Goal: Task Accomplishment & Management: Use online tool/utility

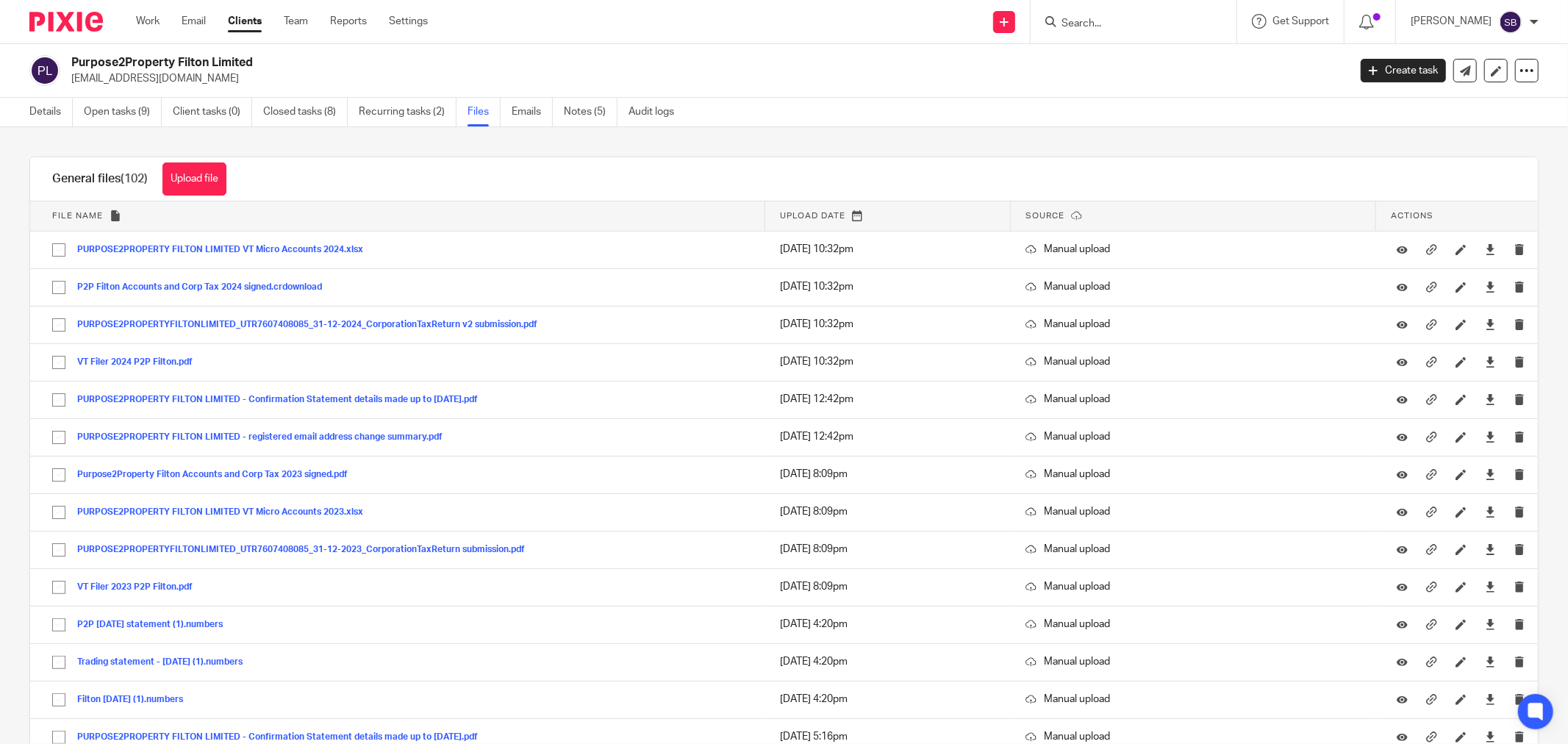
click at [1116, 17] on input "Search" at bounding box center [1126, 24] width 132 height 13
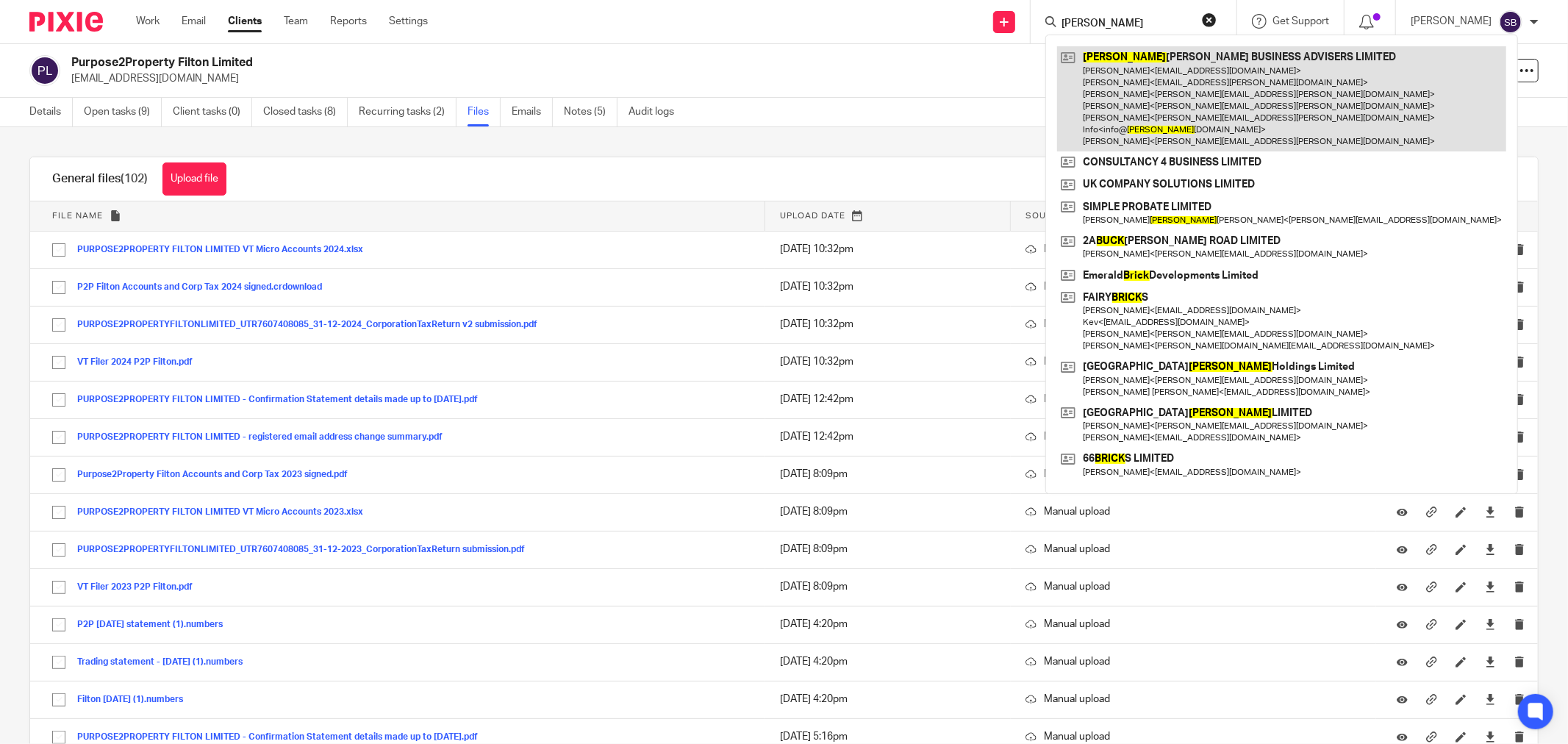
type input "bick"
click at [1132, 104] on link at bounding box center [1282, 99] width 449 height 105
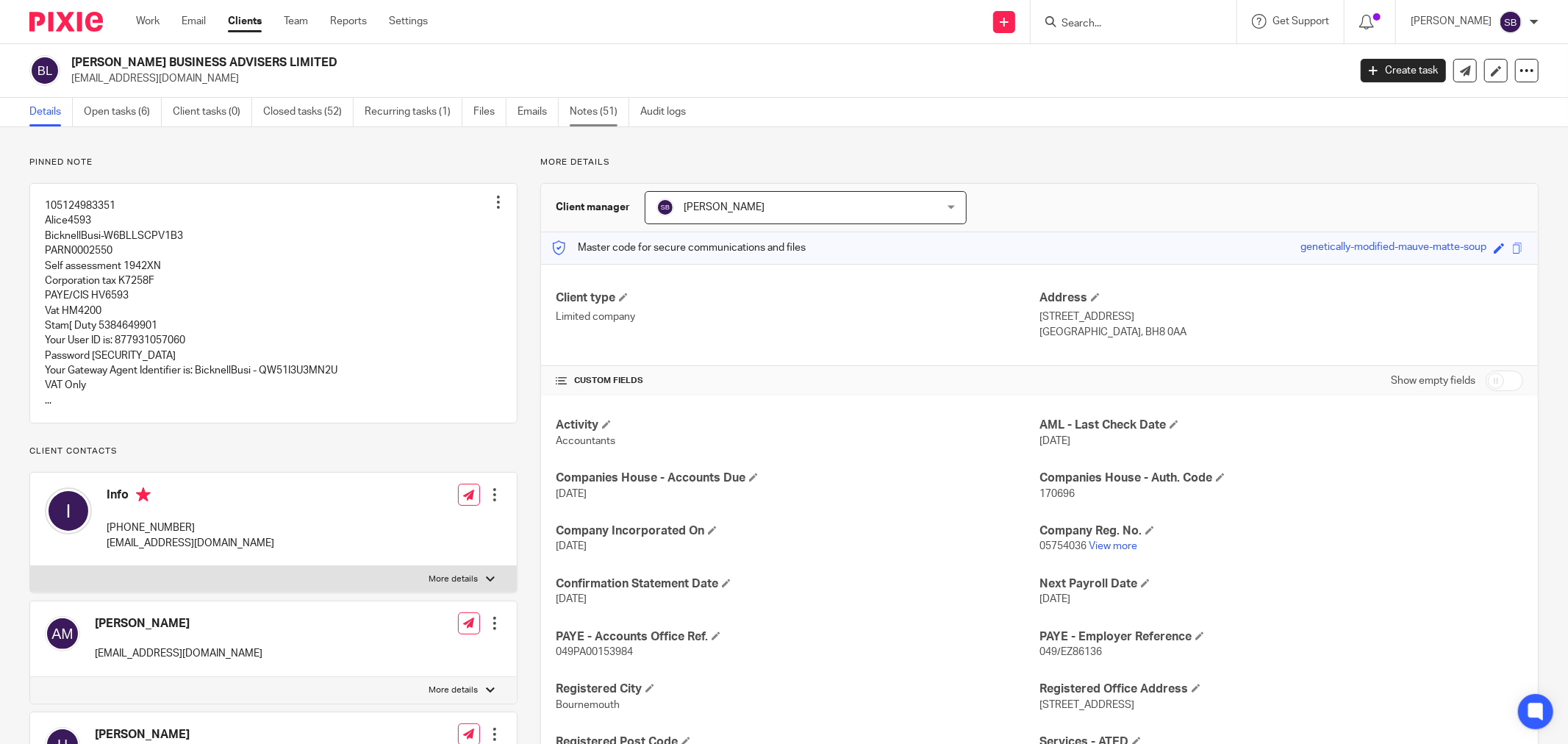
click at [590, 110] on link "Notes (51)" at bounding box center [600, 112] width 60 height 28
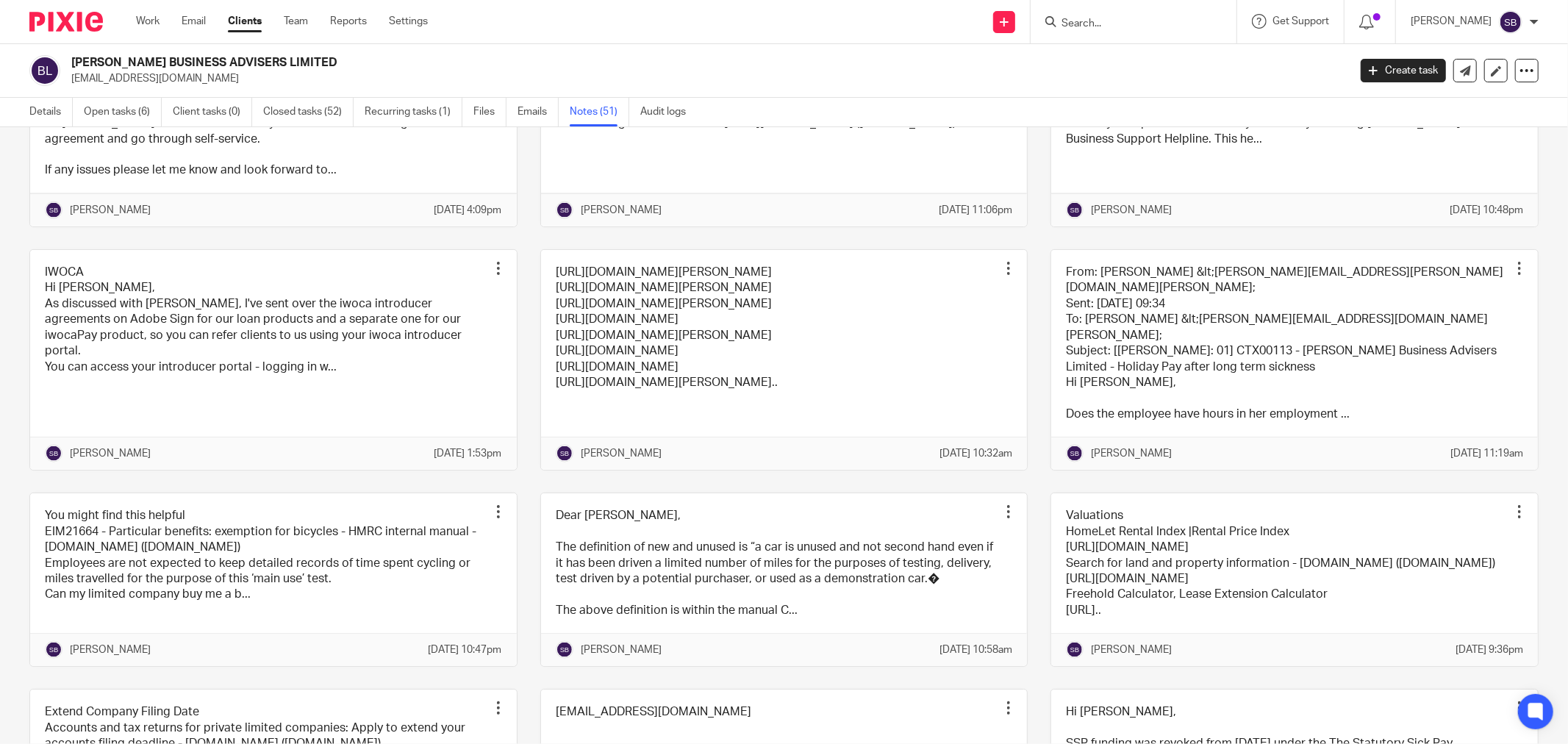
scroll to position [1797, 0]
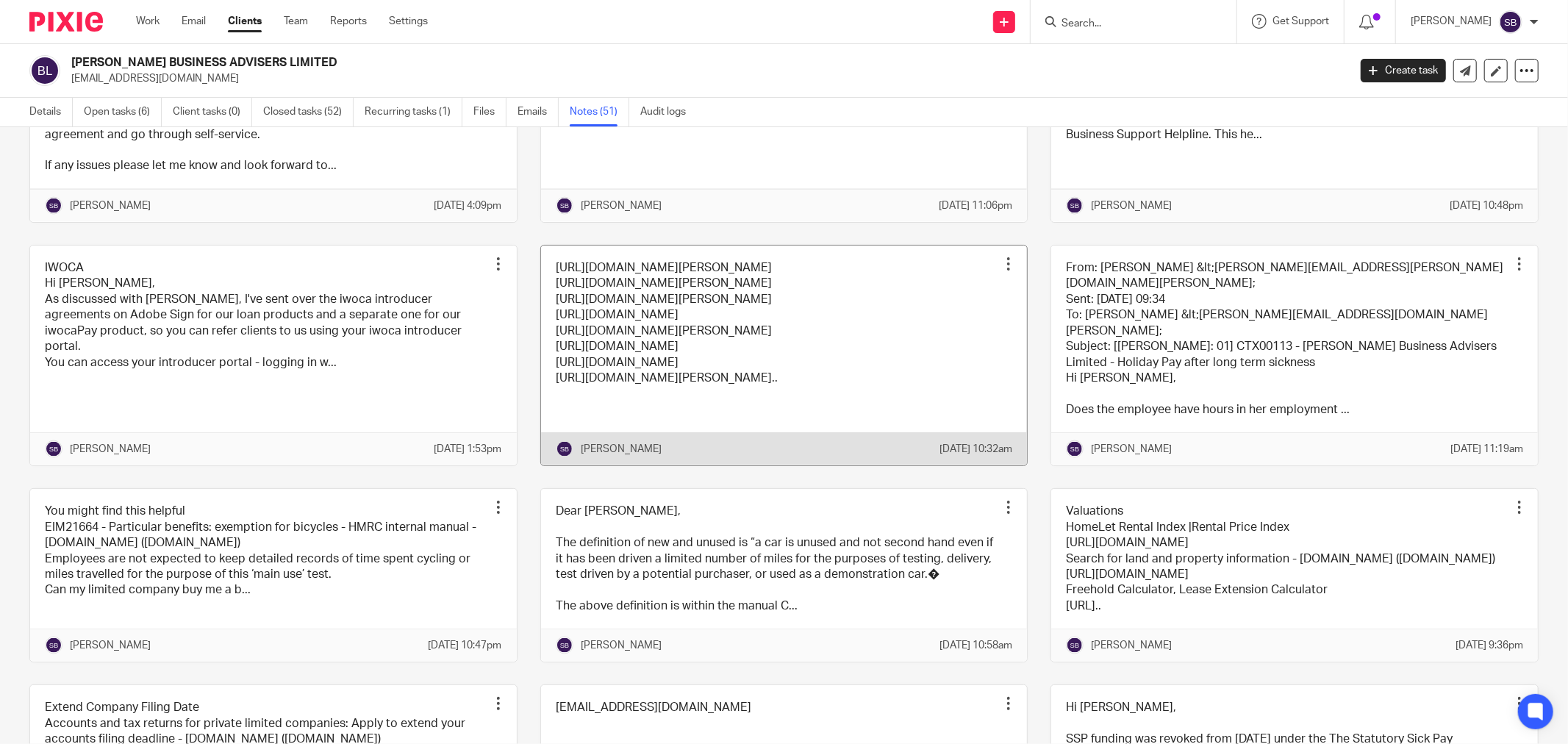
click at [890, 414] on link at bounding box center [784, 355] width 487 height 220
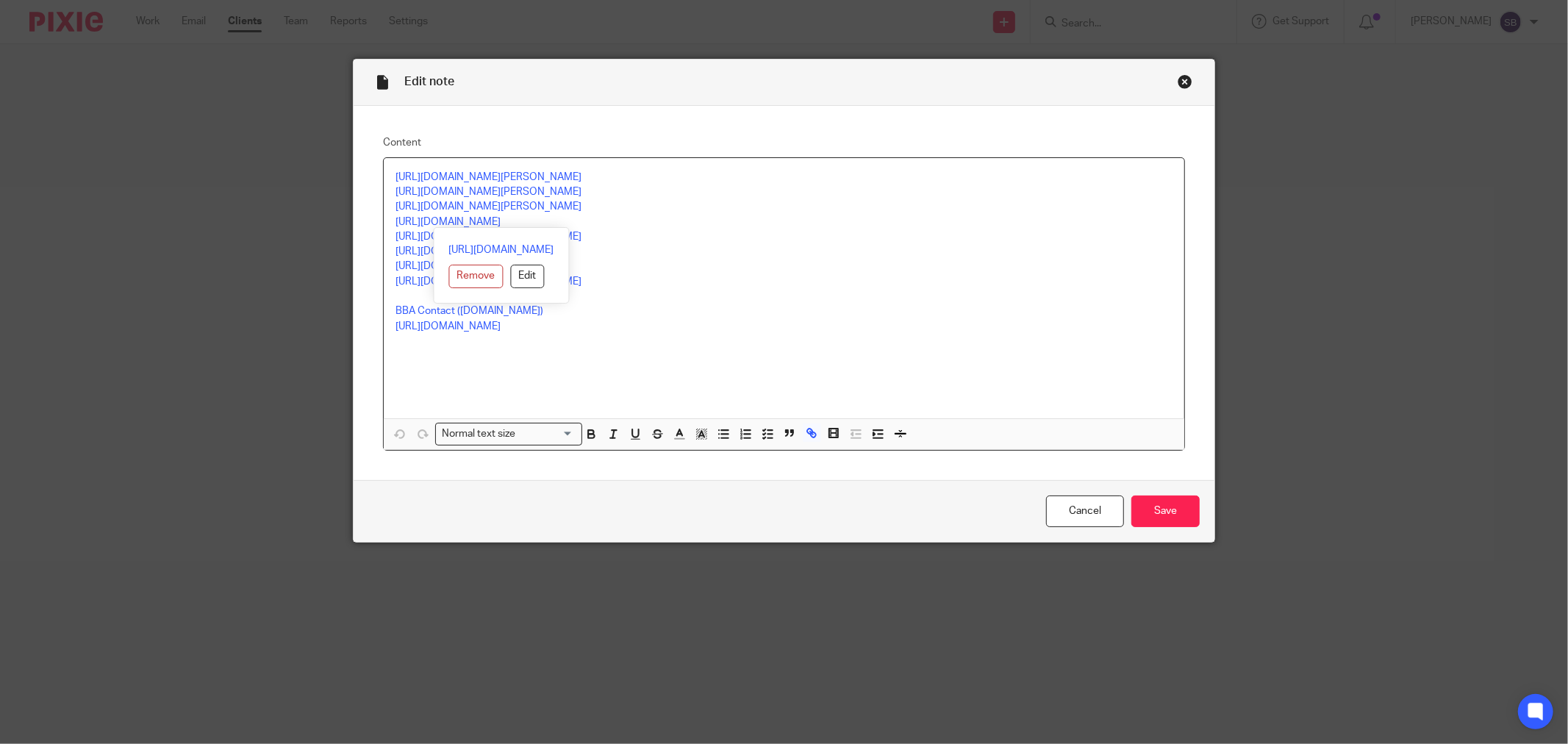
drag, startPoint x: 388, startPoint y: 221, endPoint x: 608, endPoint y: 226, distance: 220.1
click at [608, 226] on div "[URL][DOMAIN_NAME][PERSON_NAME] [URL][DOMAIN_NAME][PERSON_NAME] [URL][DOMAIN_NA…" at bounding box center [784, 304] width 801 height 292
copy link "[URL][DOMAIN_NAME]"
click at [1179, 78] on div "Close this dialog window" at bounding box center [1185, 82] width 15 height 15
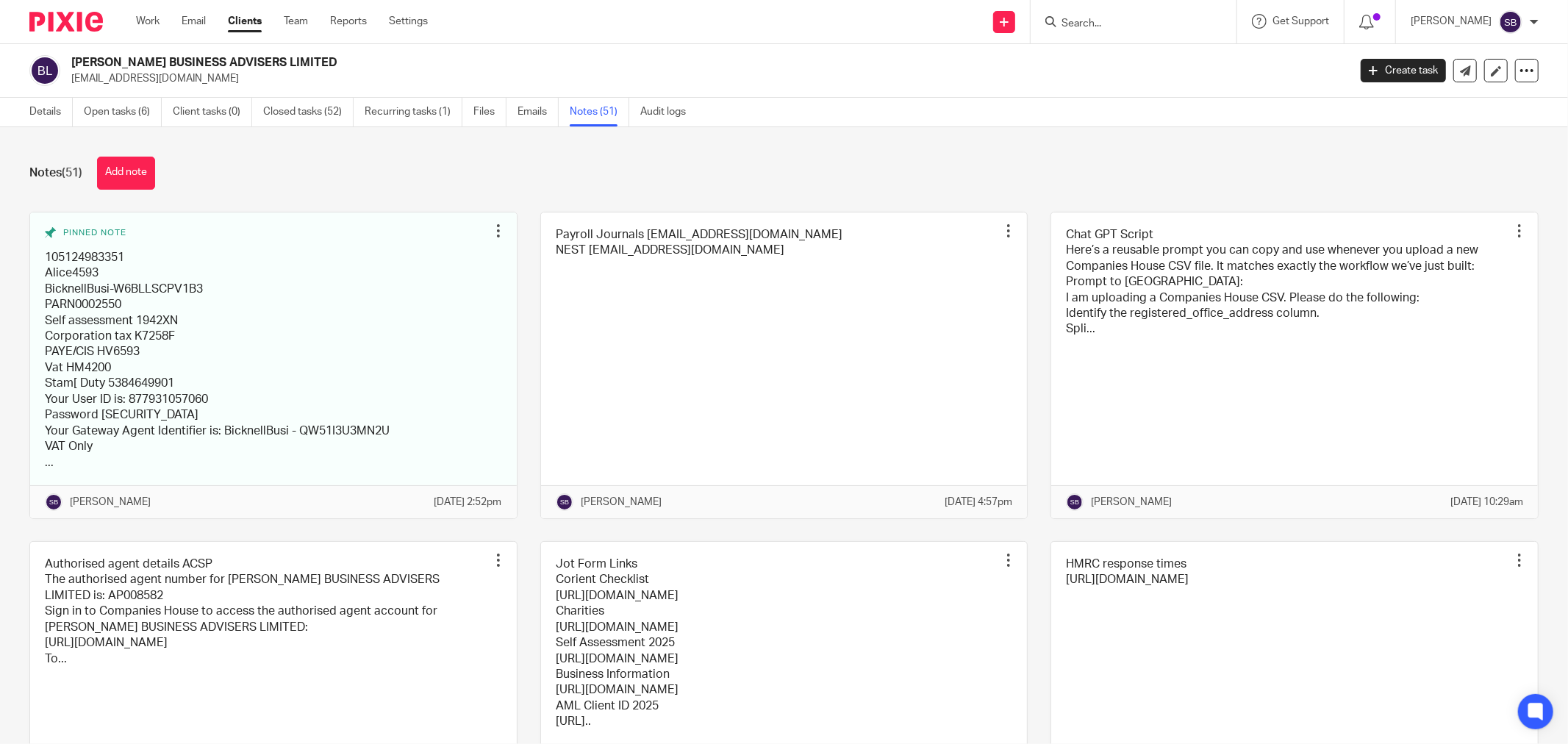
click at [1136, 26] on input "Search" at bounding box center [1126, 24] width 132 height 13
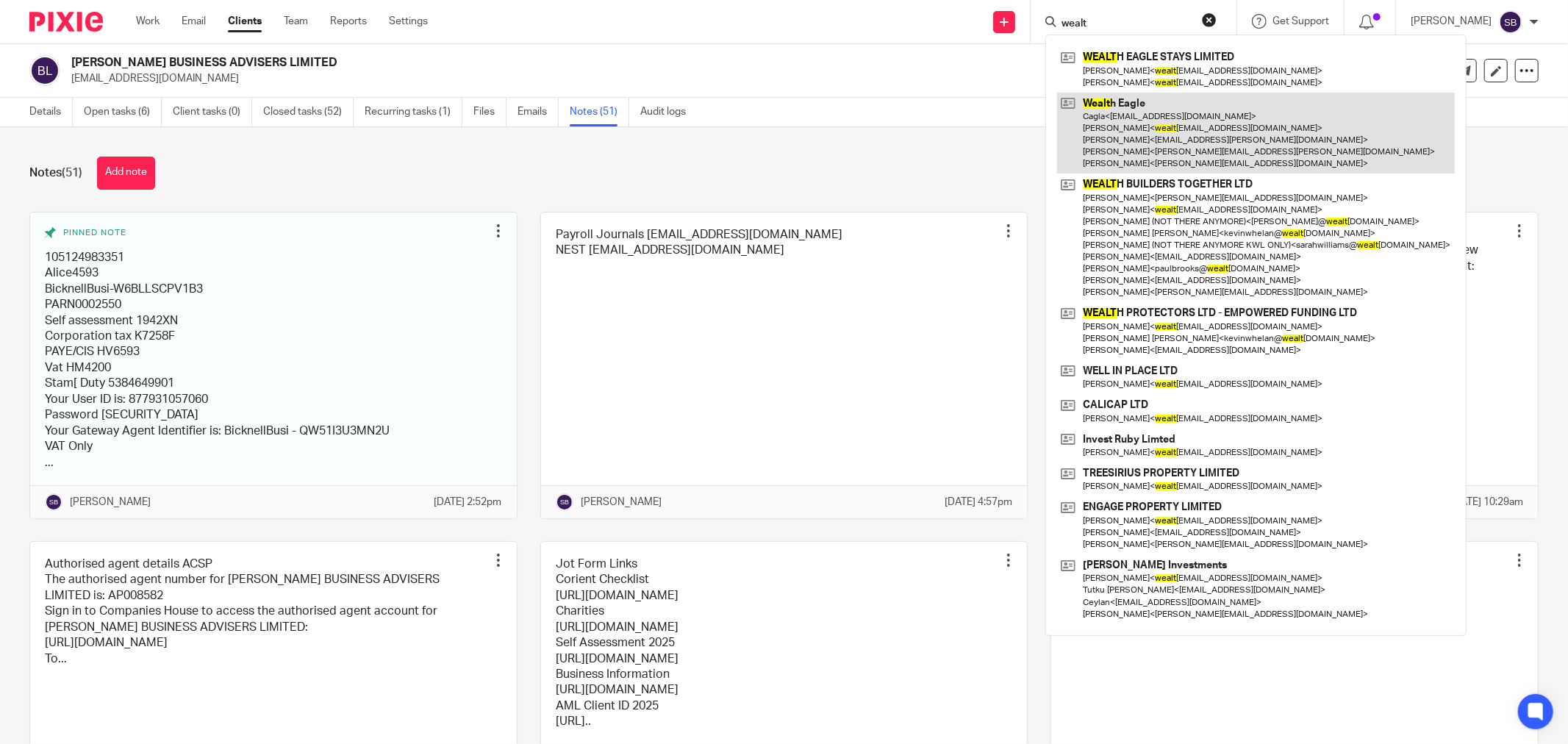
type input "wealt"
click at [1153, 134] on link at bounding box center [1256, 133] width 398 height 82
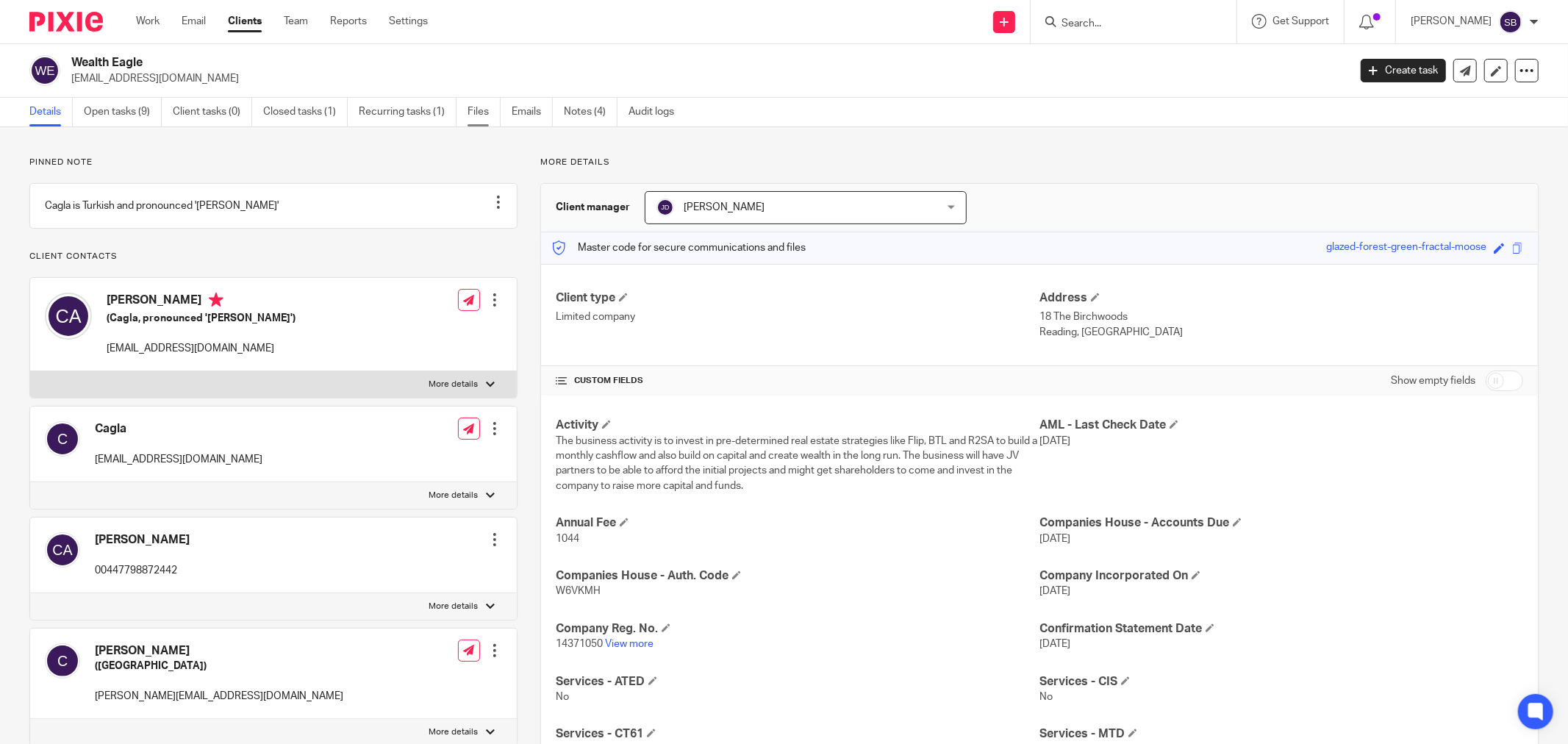
click at [482, 117] on link "Files" at bounding box center [484, 112] width 33 height 28
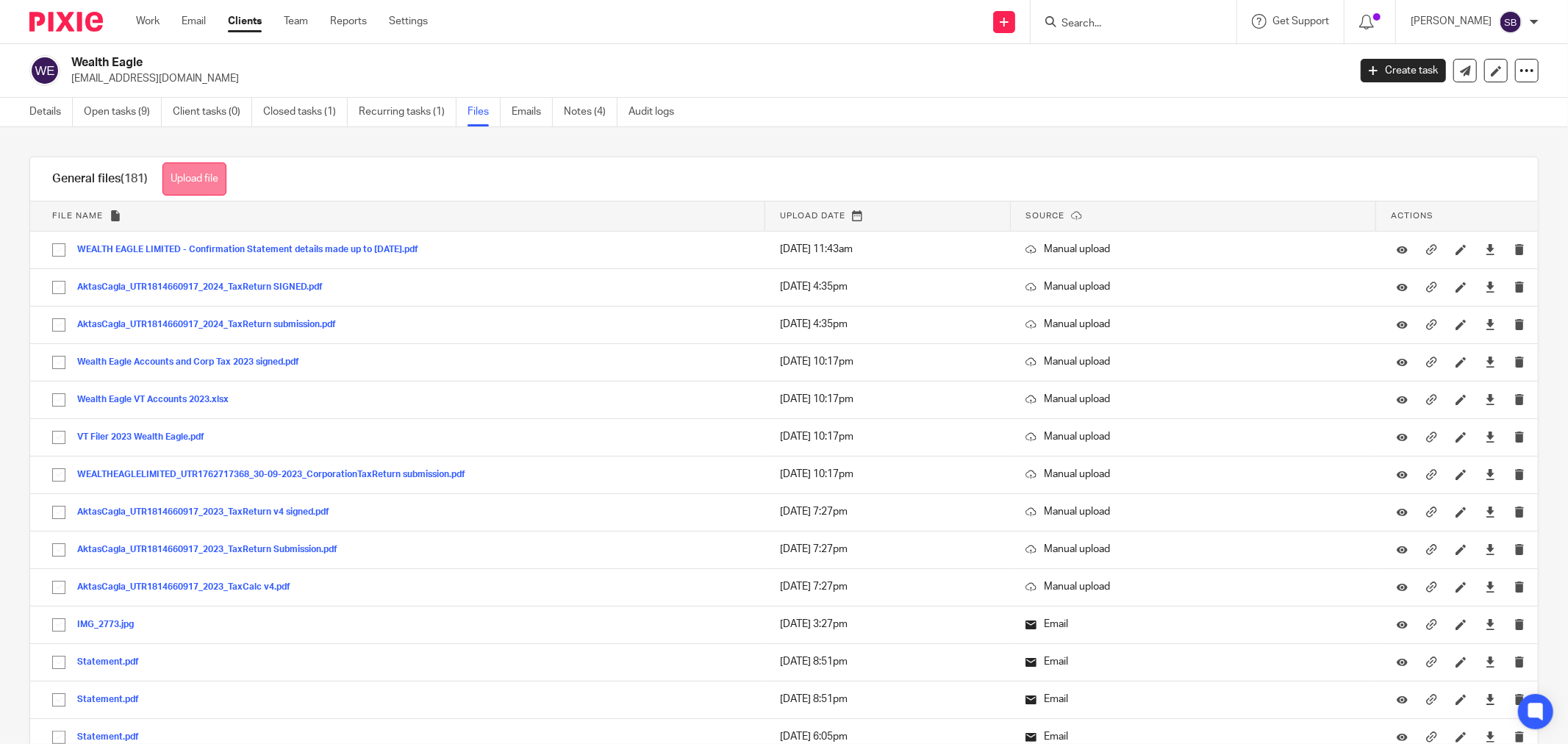
click at [207, 186] on button "Upload file" at bounding box center [194, 179] width 64 height 33
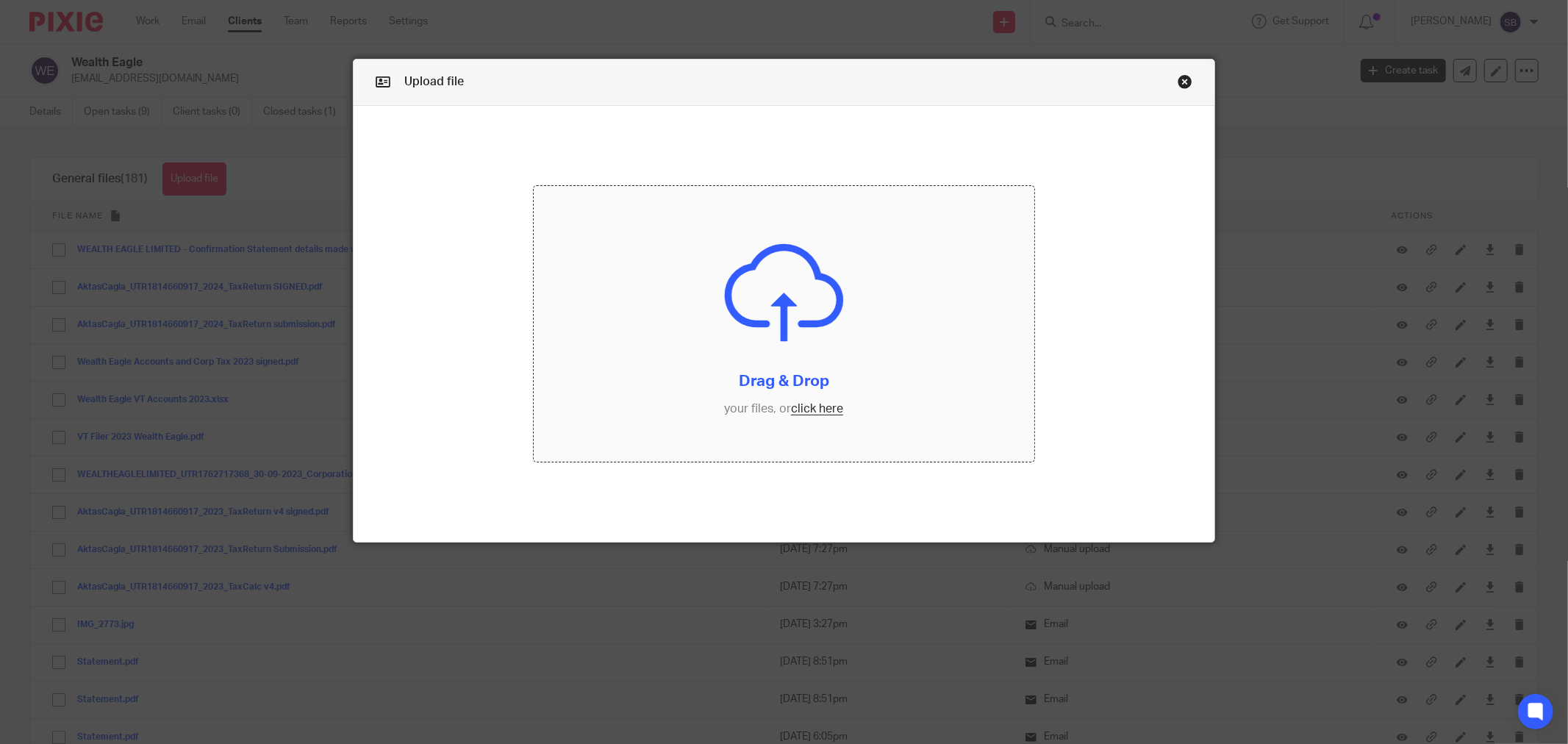
click at [825, 406] on input "file" at bounding box center [783, 323] width 500 height 275
